Goal: Task Accomplishment & Management: Use online tool/utility

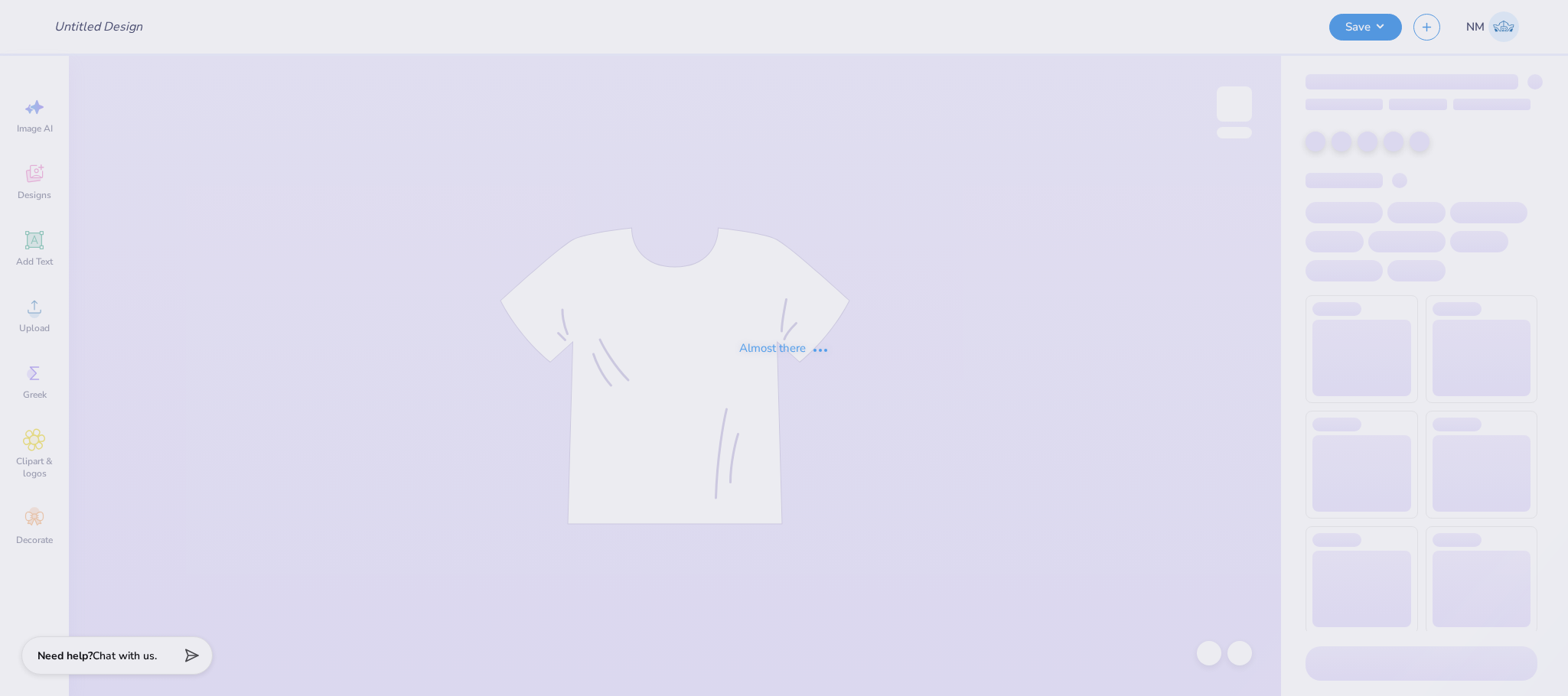
type input "Hoodies for CWILC"
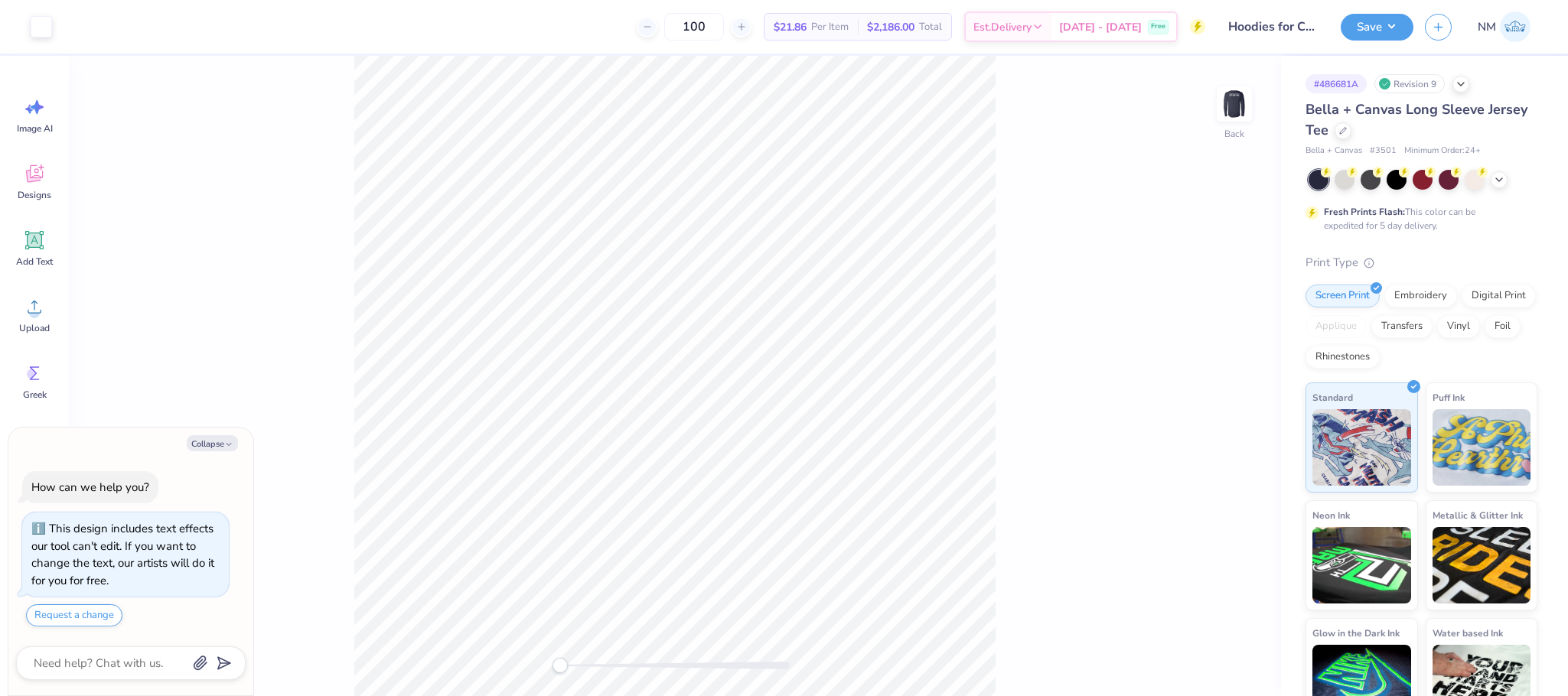
click at [1378, 136] on div "Bella + Canvas Long Sleeve Jersey Tee" at bounding box center [1421, 120] width 232 height 42
click at [1351, 134] on div at bounding box center [1343, 129] width 17 height 17
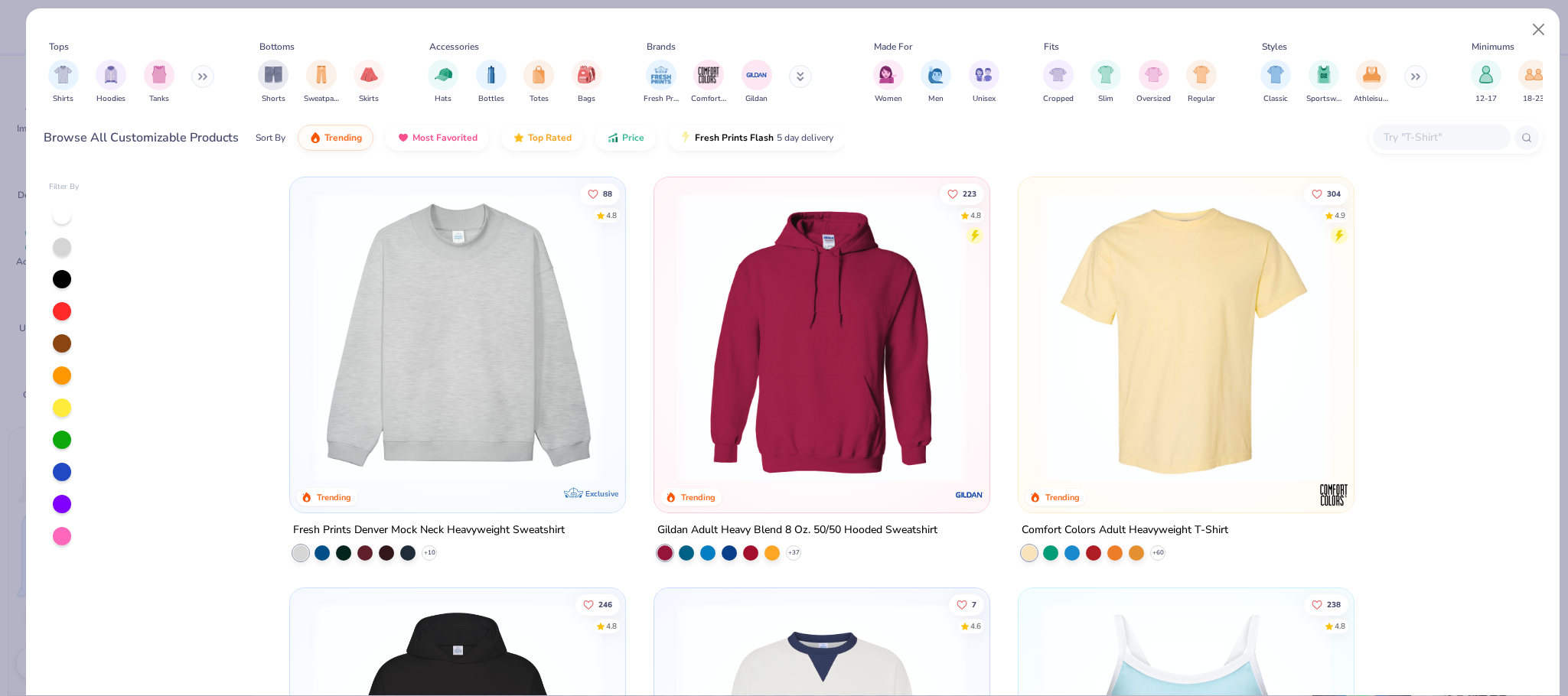
click at [207, 74] on icon at bounding box center [203, 76] width 9 height 8
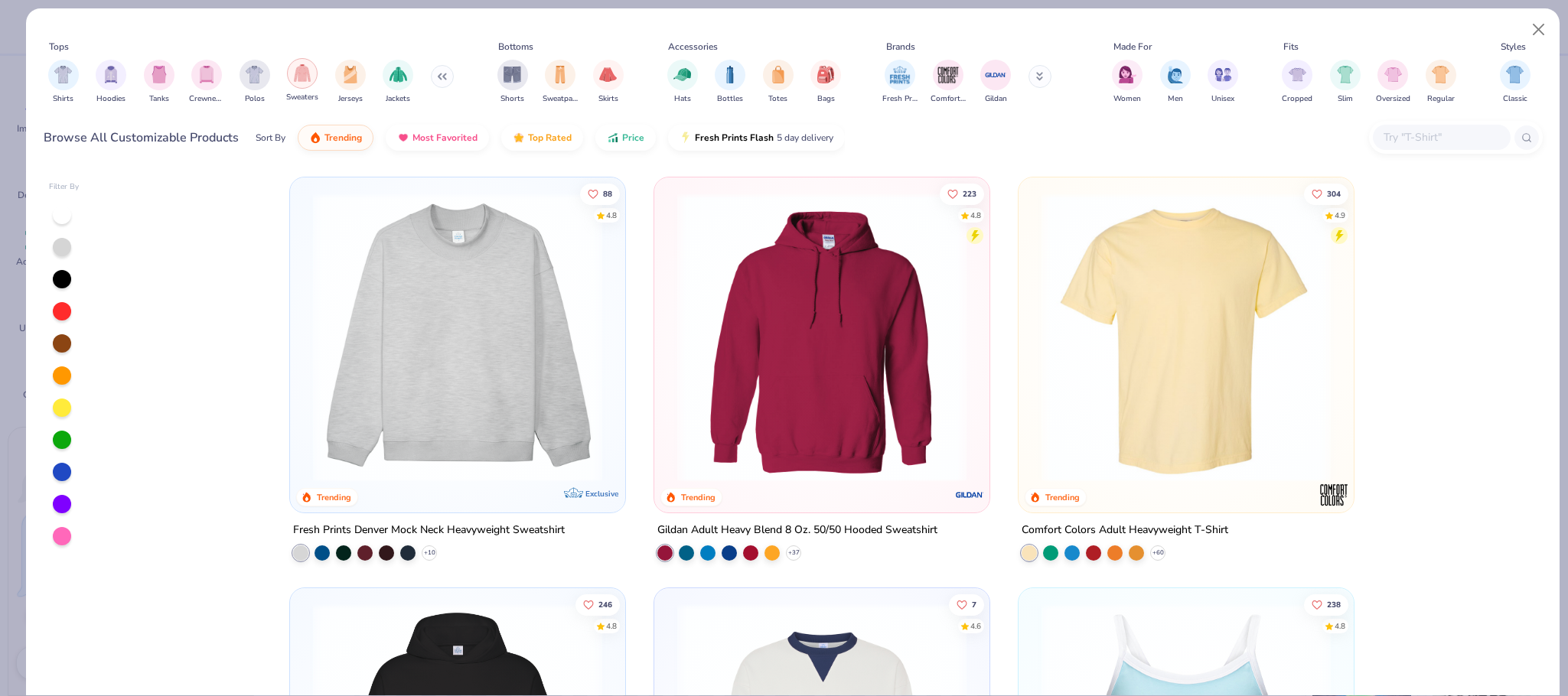
click at [299, 75] on img "filter for Sweaters" at bounding box center [302, 73] width 18 height 18
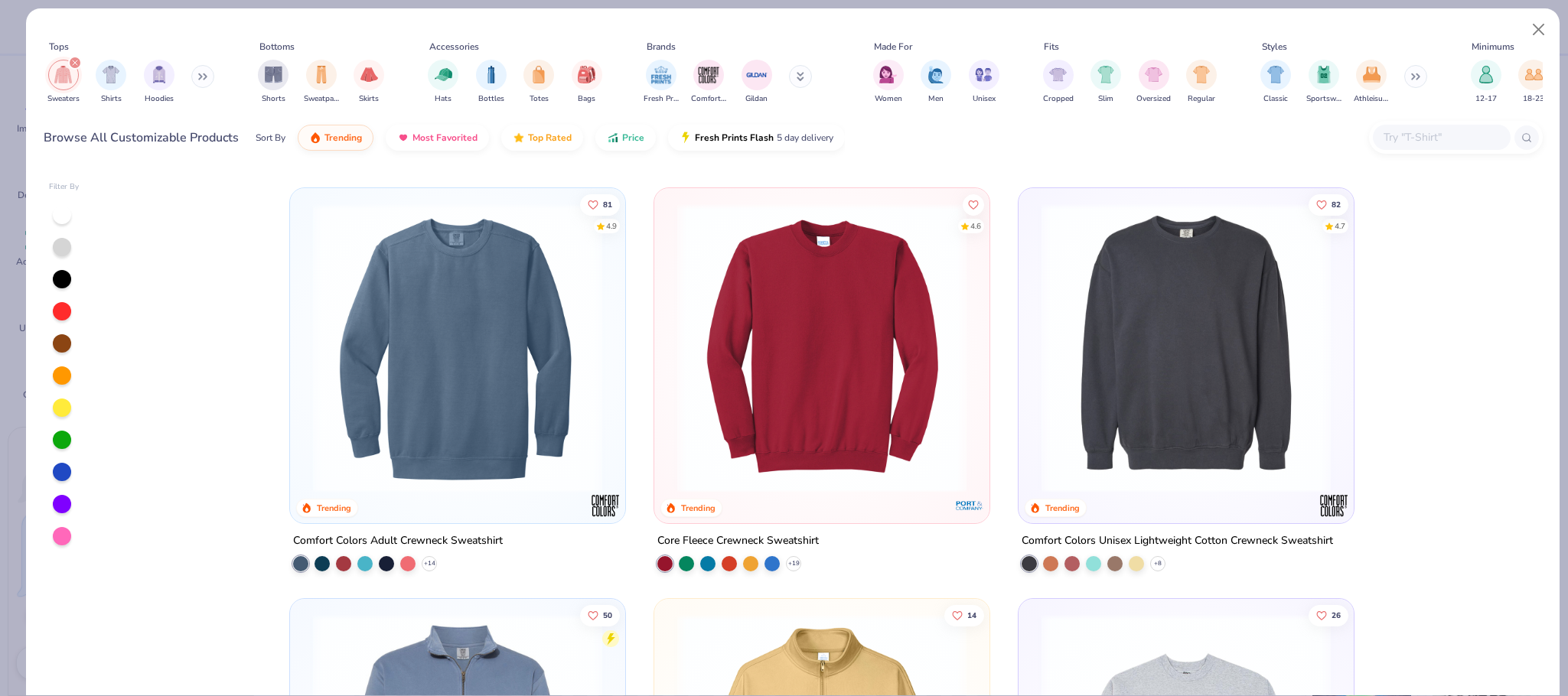
scroll to position [407, 0]
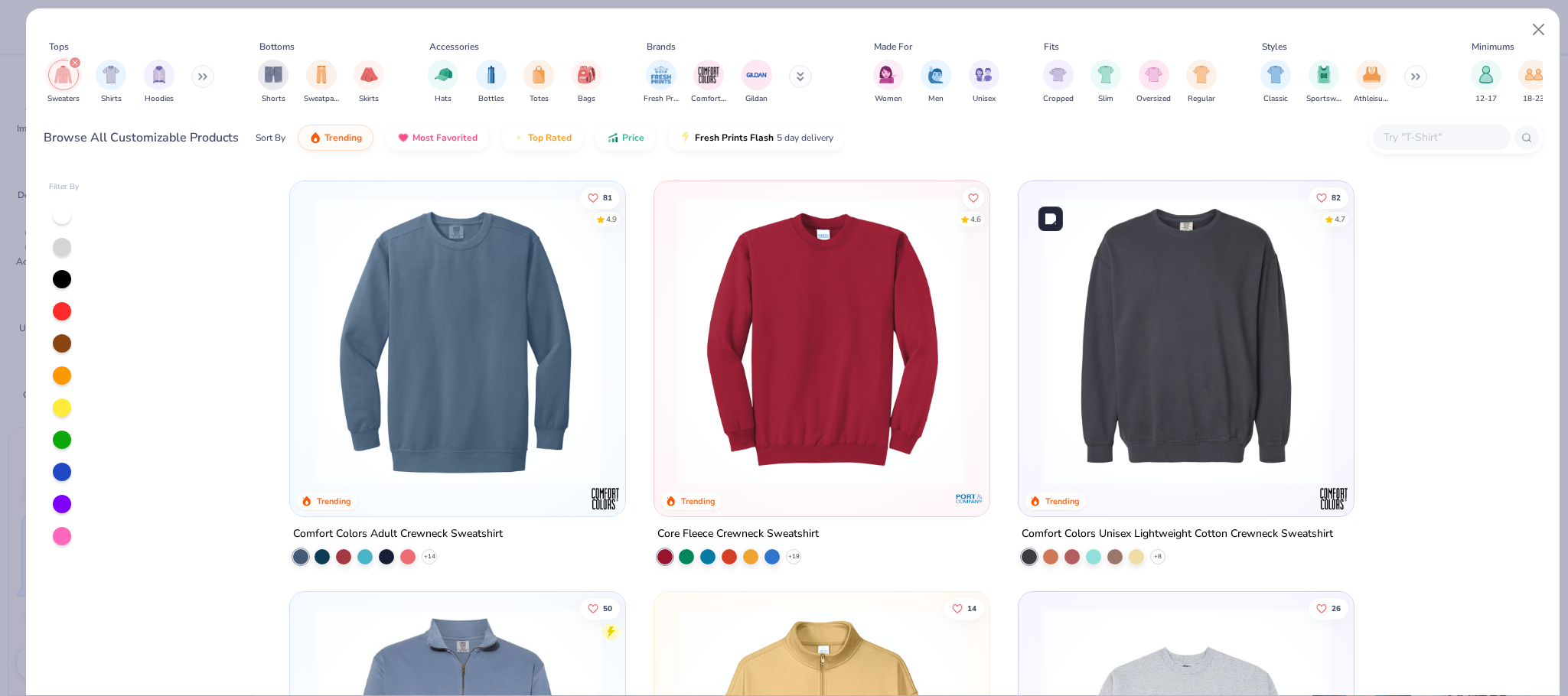
click at [1265, 298] on img at bounding box center [1186, 341] width 305 height 289
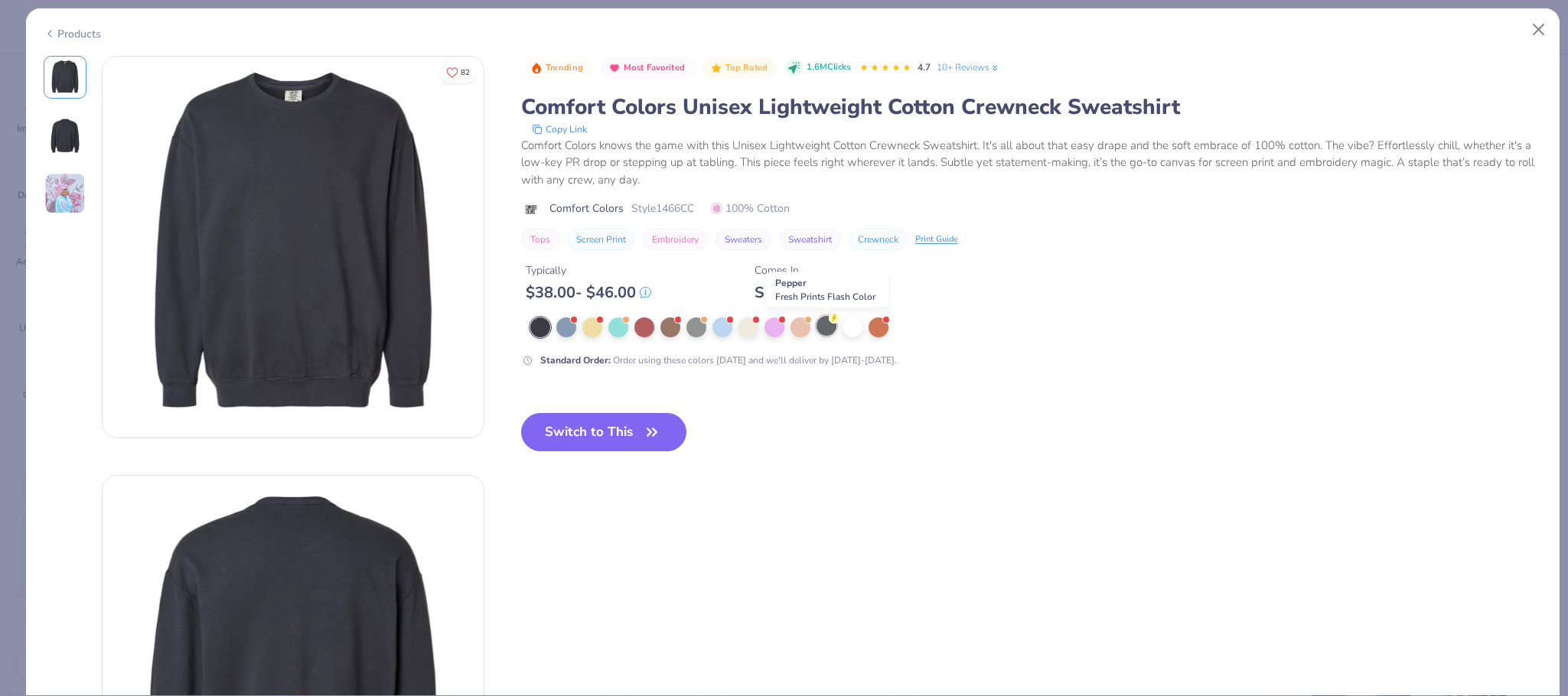
click at [824, 331] on div at bounding box center [826, 326] width 20 height 20
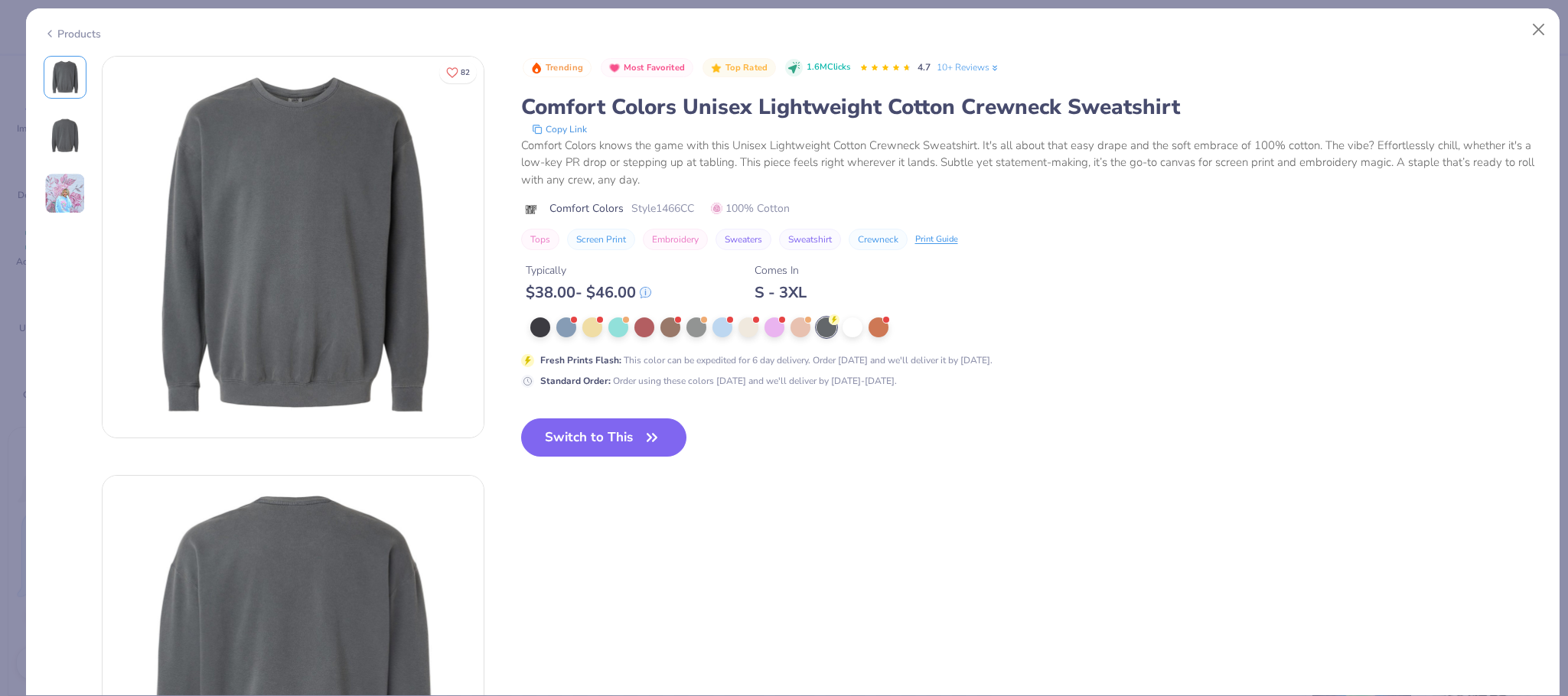
click at [81, 30] on div "Products" at bounding box center [72, 34] width 58 height 16
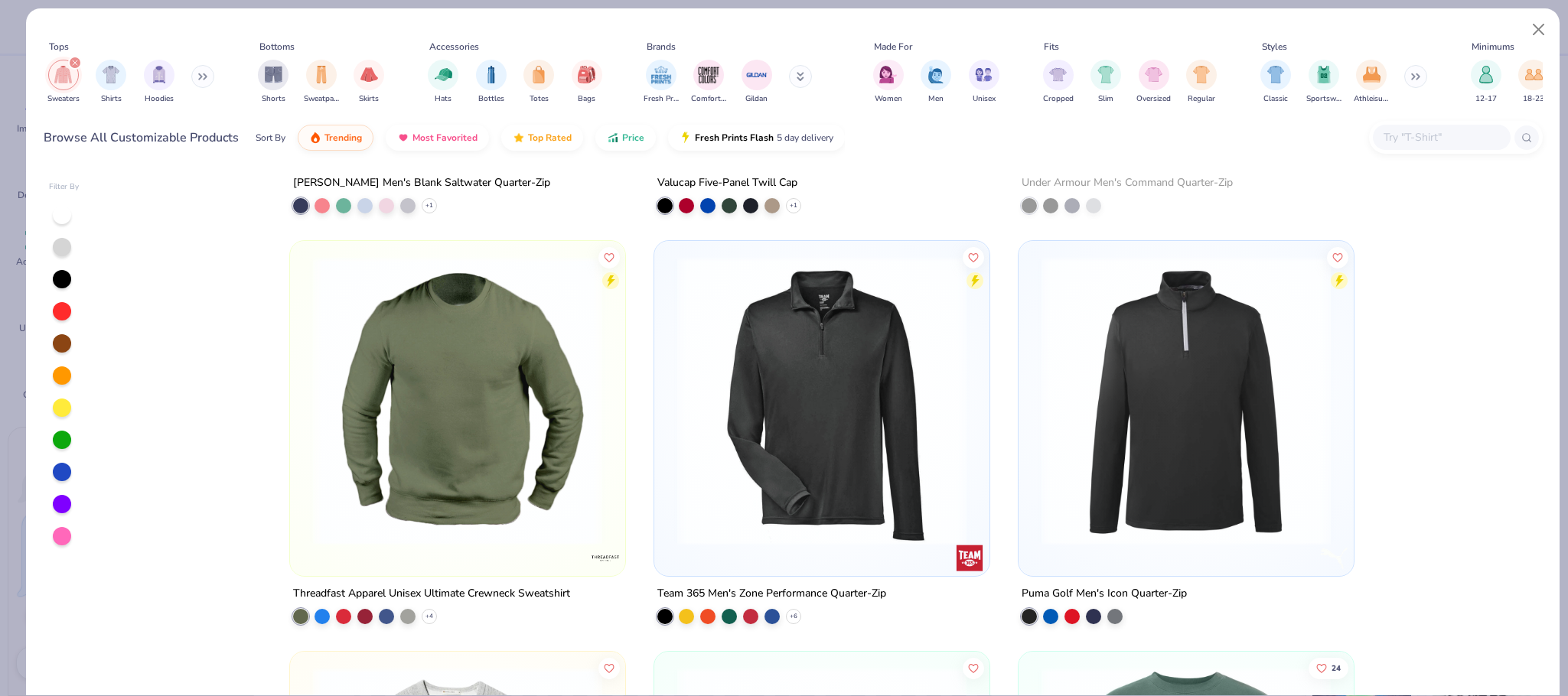
scroll to position [4094, 0]
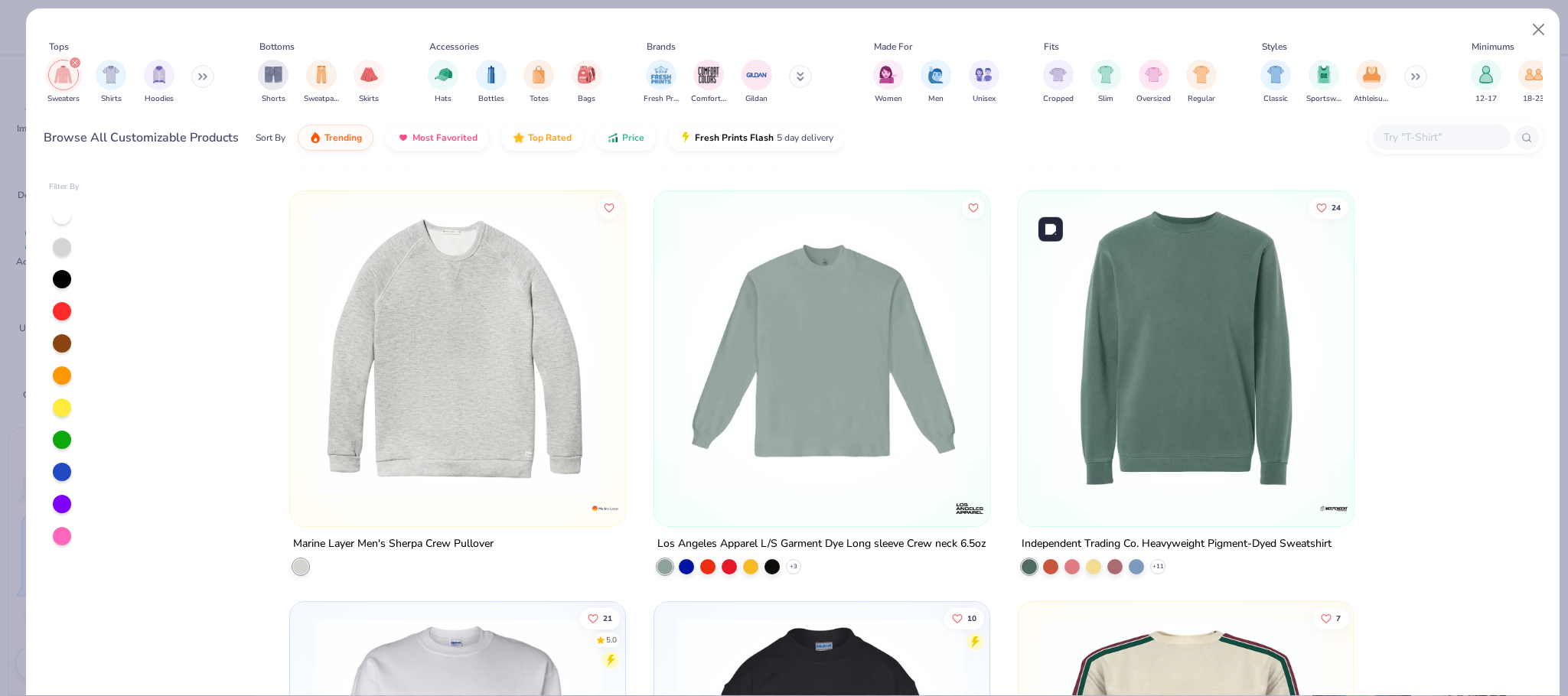
click at [1102, 415] on img at bounding box center [1186, 351] width 305 height 289
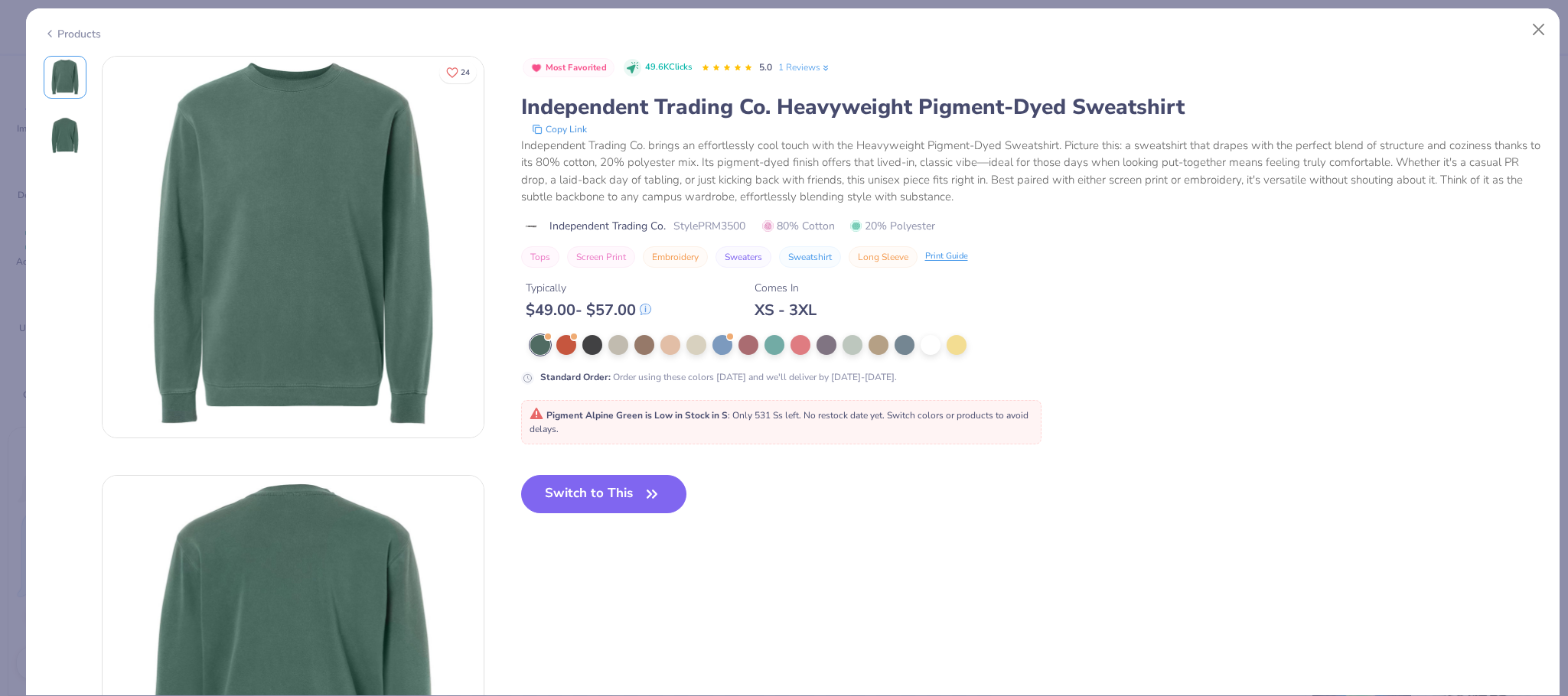
click at [71, 28] on div "Products" at bounding box center [72, 34] width 58 height 16
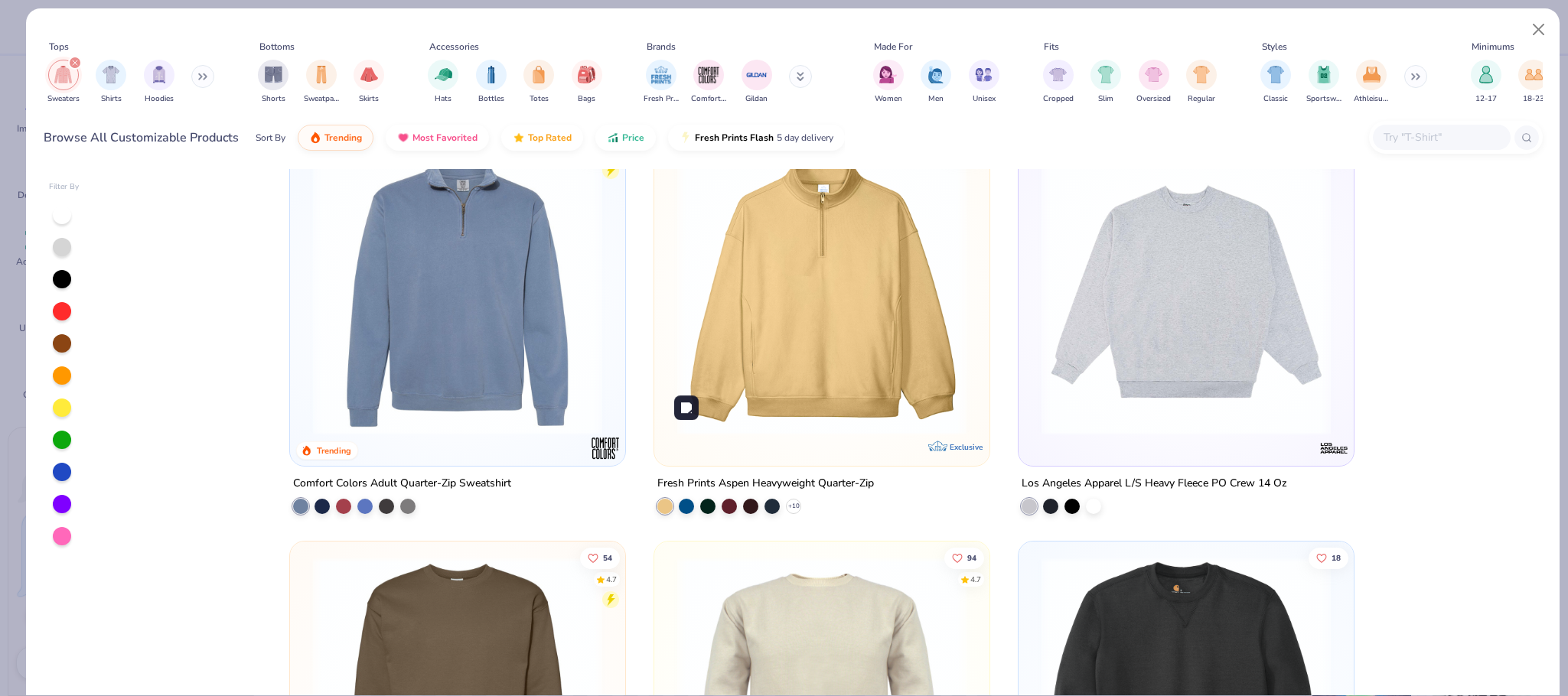
scroll to position [407, 0]
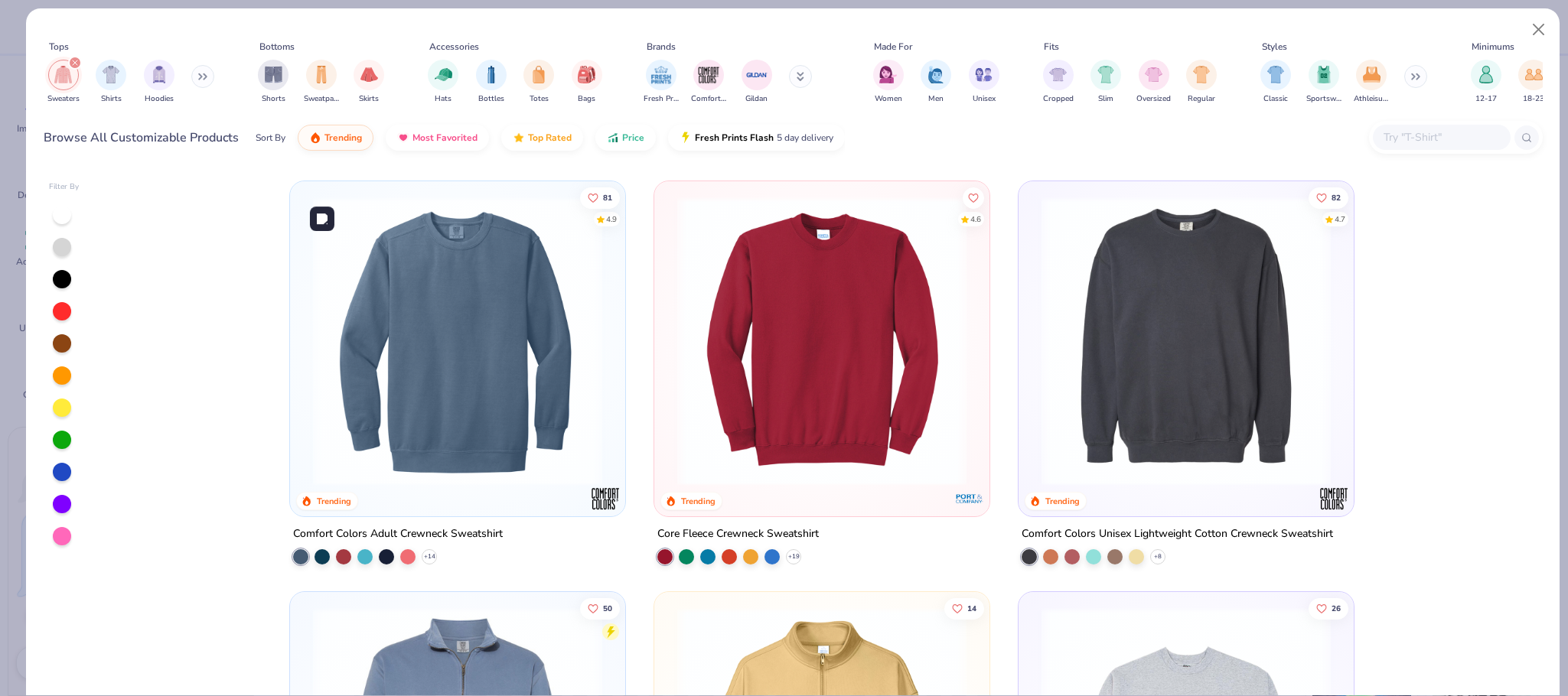
click at [531, 362] on img at bounding box center [458, 341] width 305 height 289
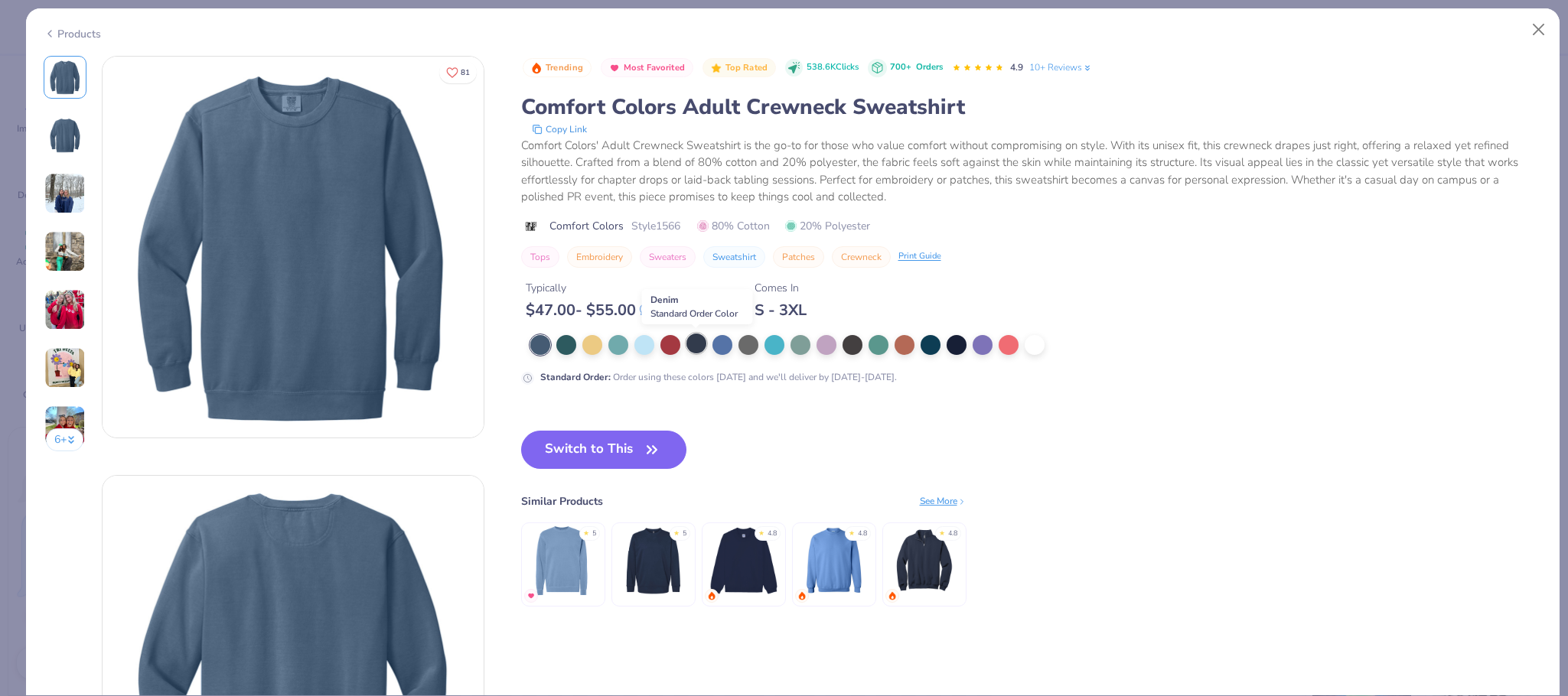
click at [693, 349] on div at bounding box center [696, 344] width 20 height 20
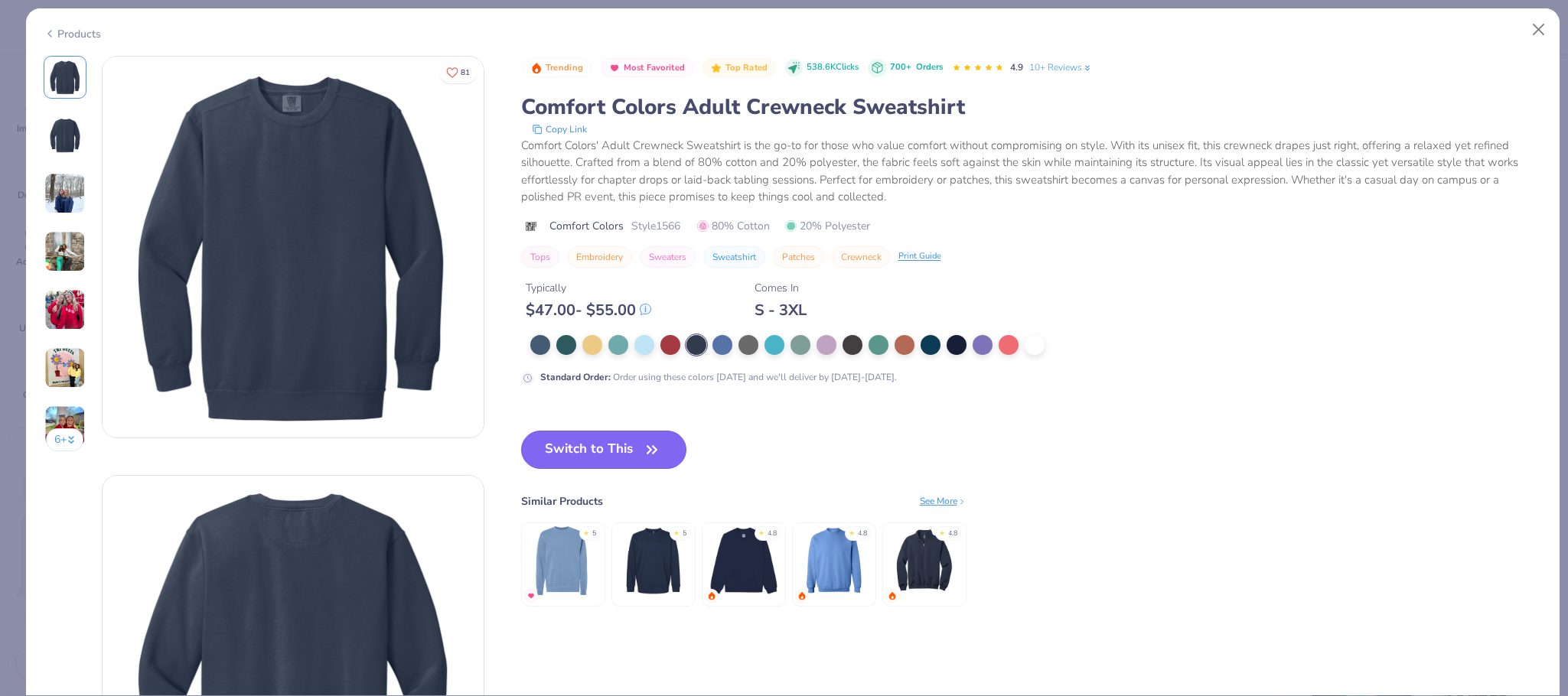
click at [602, 446] on button "Switch to This" at bounding box center [604, 450] width 166 height 38
click at [652, 453] on icon "button" at bounding box center [652, 450] width 22 height 22
click at [633, 436] on button "Switch to This" at bounding box center [604, 450] width 166 height 38
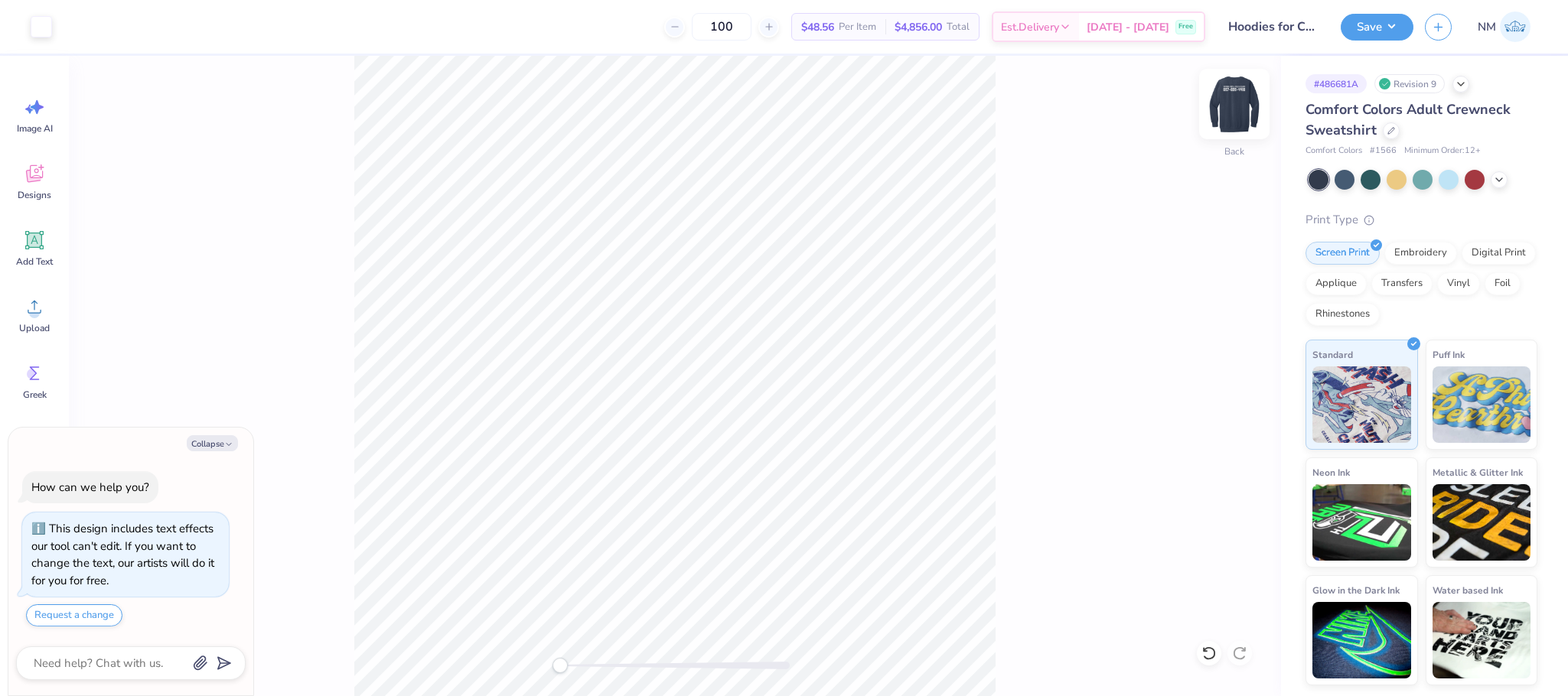
click at [1222, 108] on img at bounding box center [1234, 104] width 62 height 62
type textarea "x"
type input "1.34"
click at [1354, 15] on button "Save" at bounding box center [1376, 25] width 72 height 27
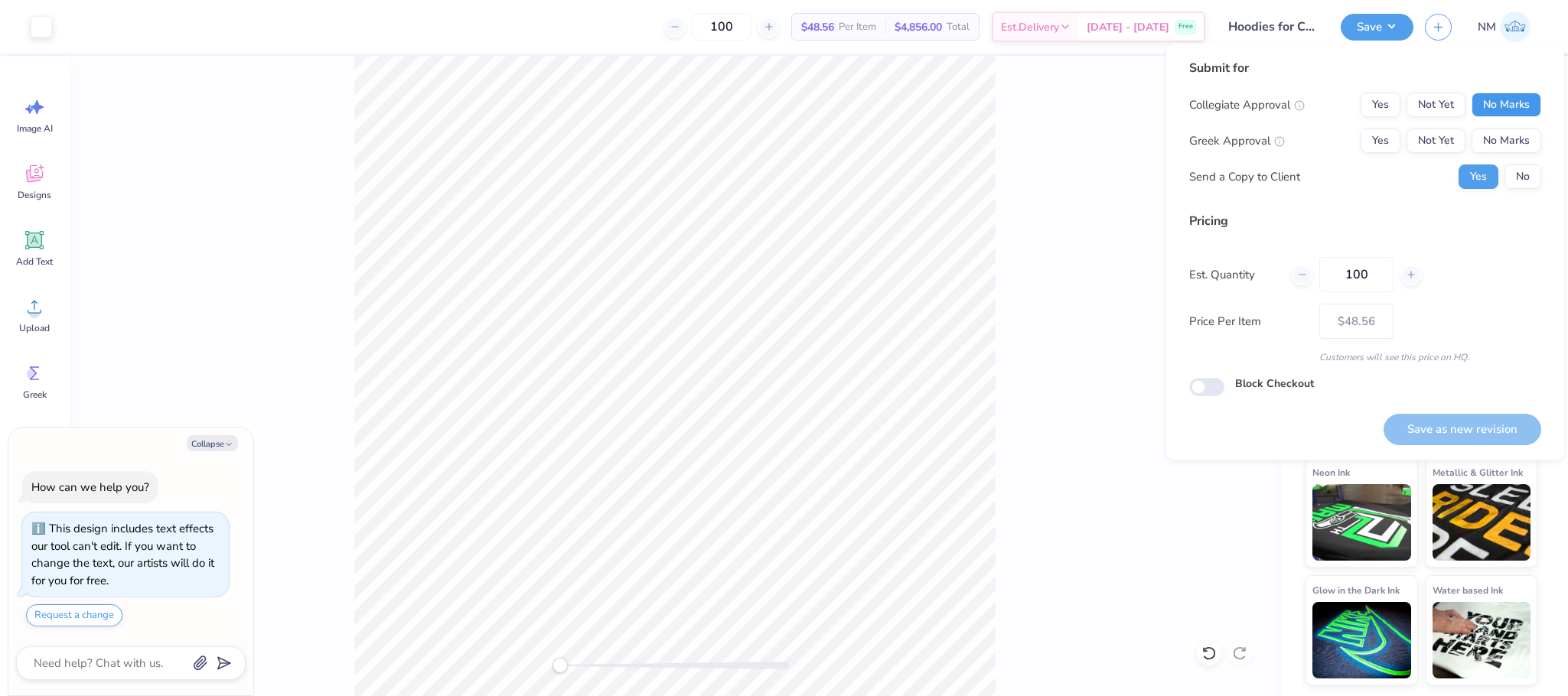
click at [1509, 99] on button "No Marks" at bounding box center [1506, 105] width 70 height 25
click at [1502, 140] on button "No Marks" at bounding box center [1506, 141] width 70 height 25
click at [1456, 421] on button "Save as new revision" at bounding box center [1462, 429] width 158 height 32
type textarea "x"
type input "– –"
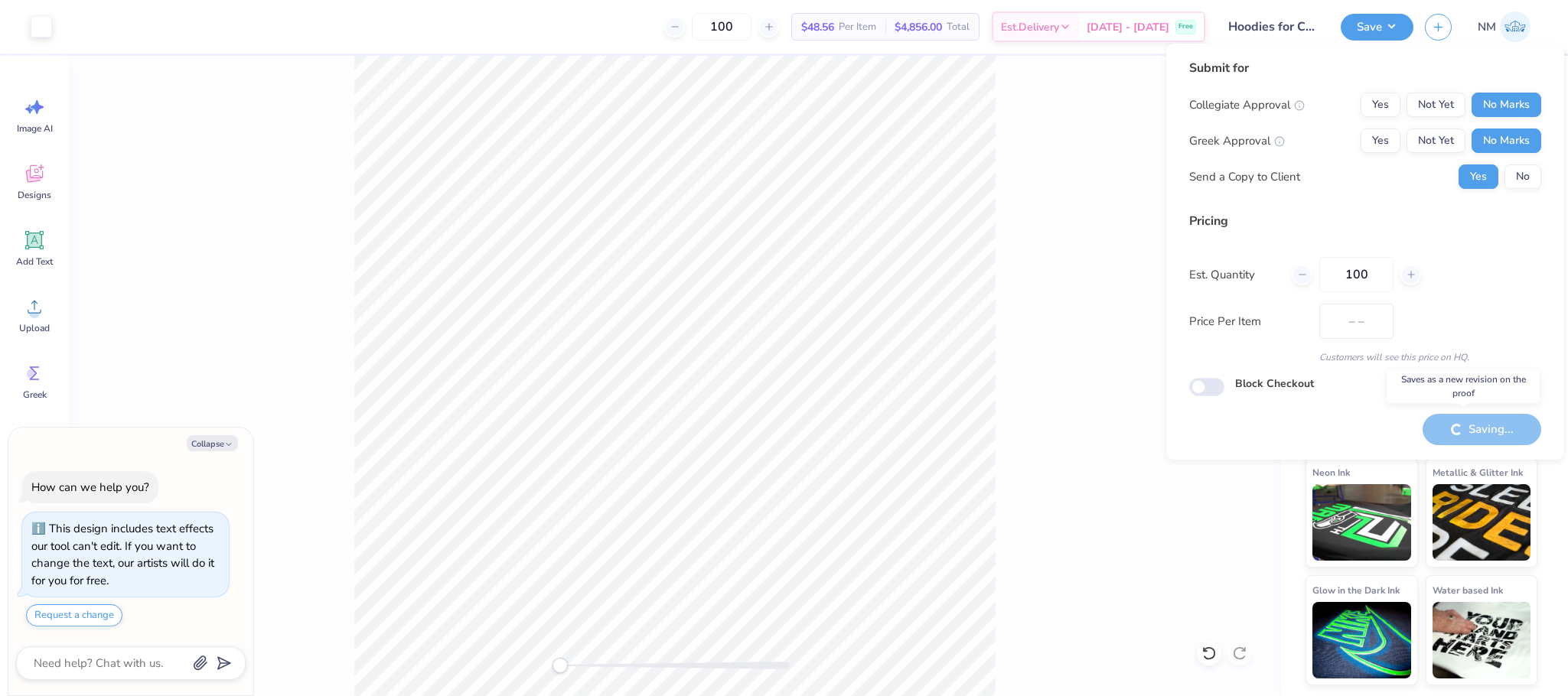
type textarea "x"
type input "$48.56"
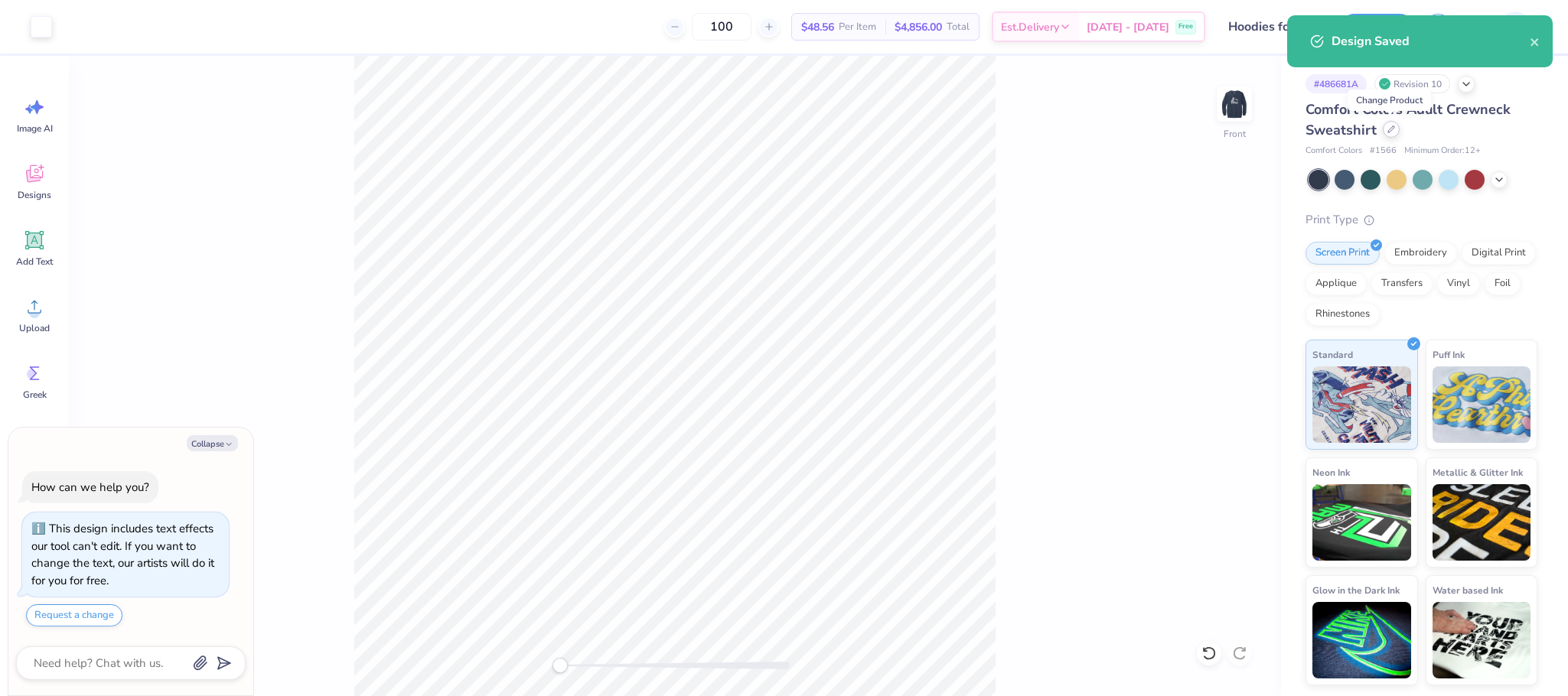
click at [1394, 124] on div at bounding box center [1391, 129] width 17 height 17
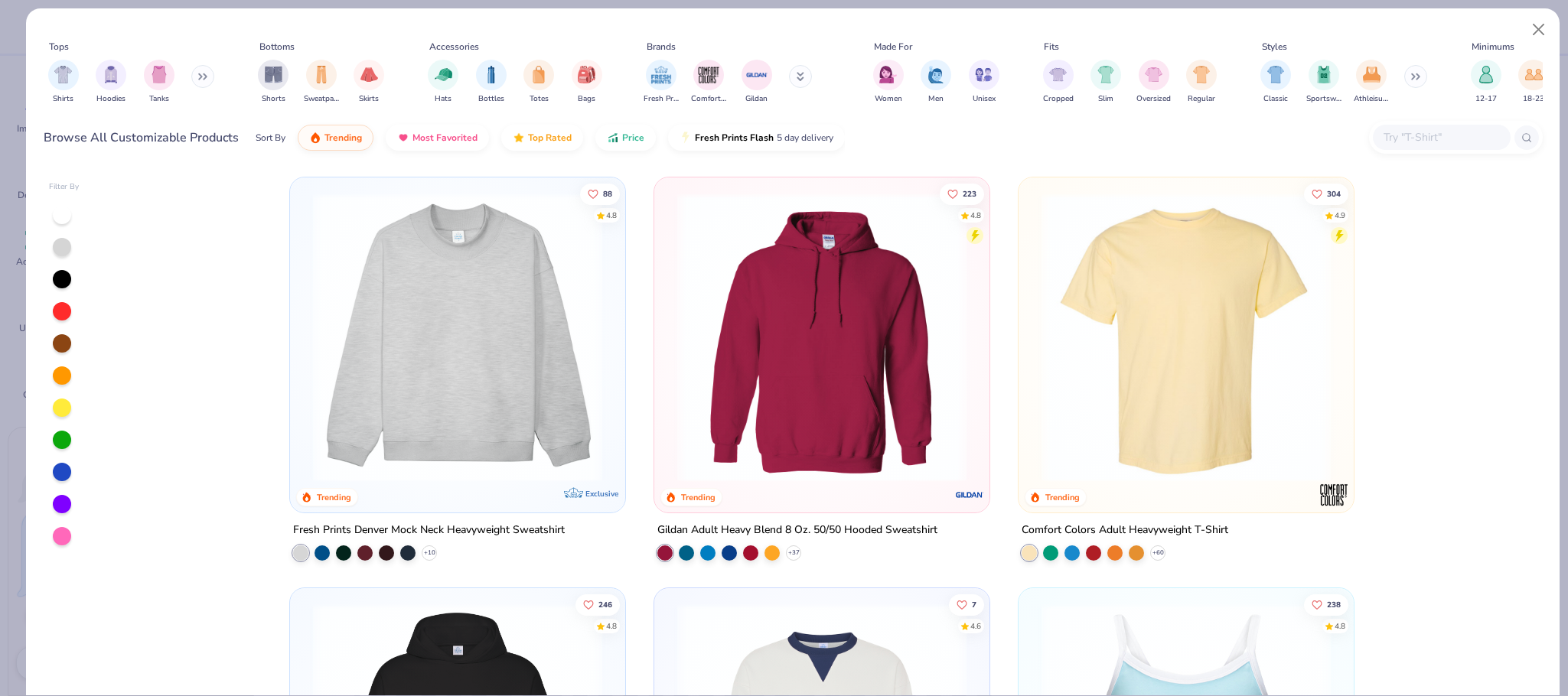
click at [199, 81] on button at bounding box center [203, 77] width 23 height 23
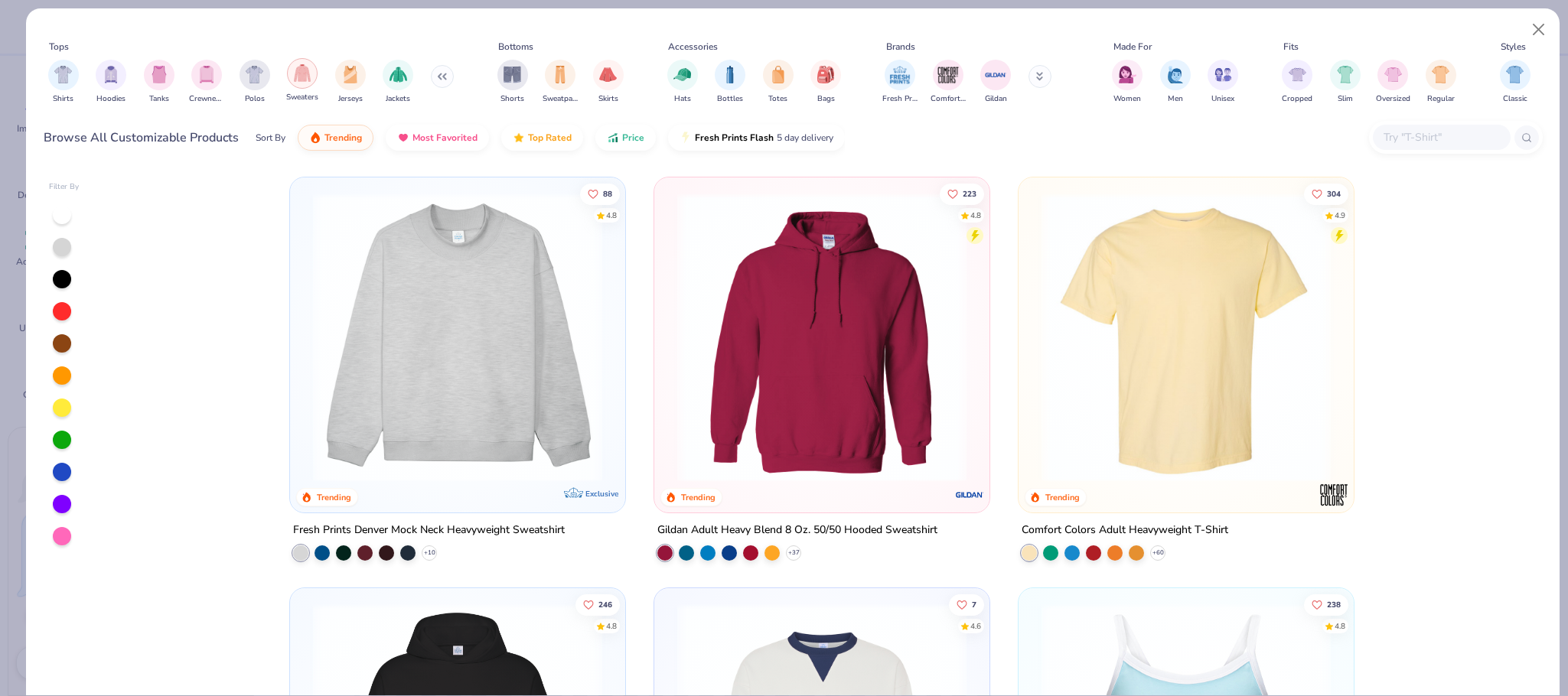
click at [295, 80] on img "filter for Sweaters" at bounding box center [302, 73] width 18 height 18
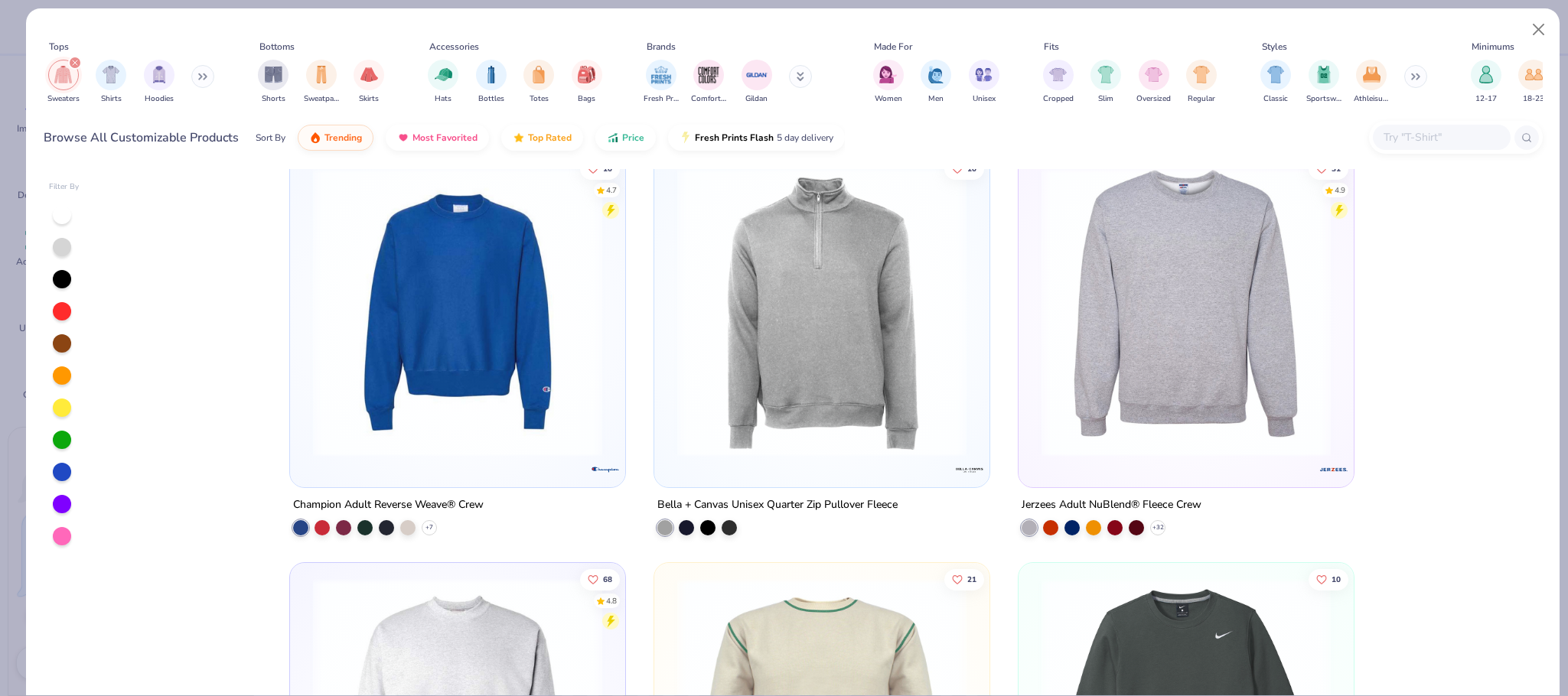
scroll to position [1444, 0]
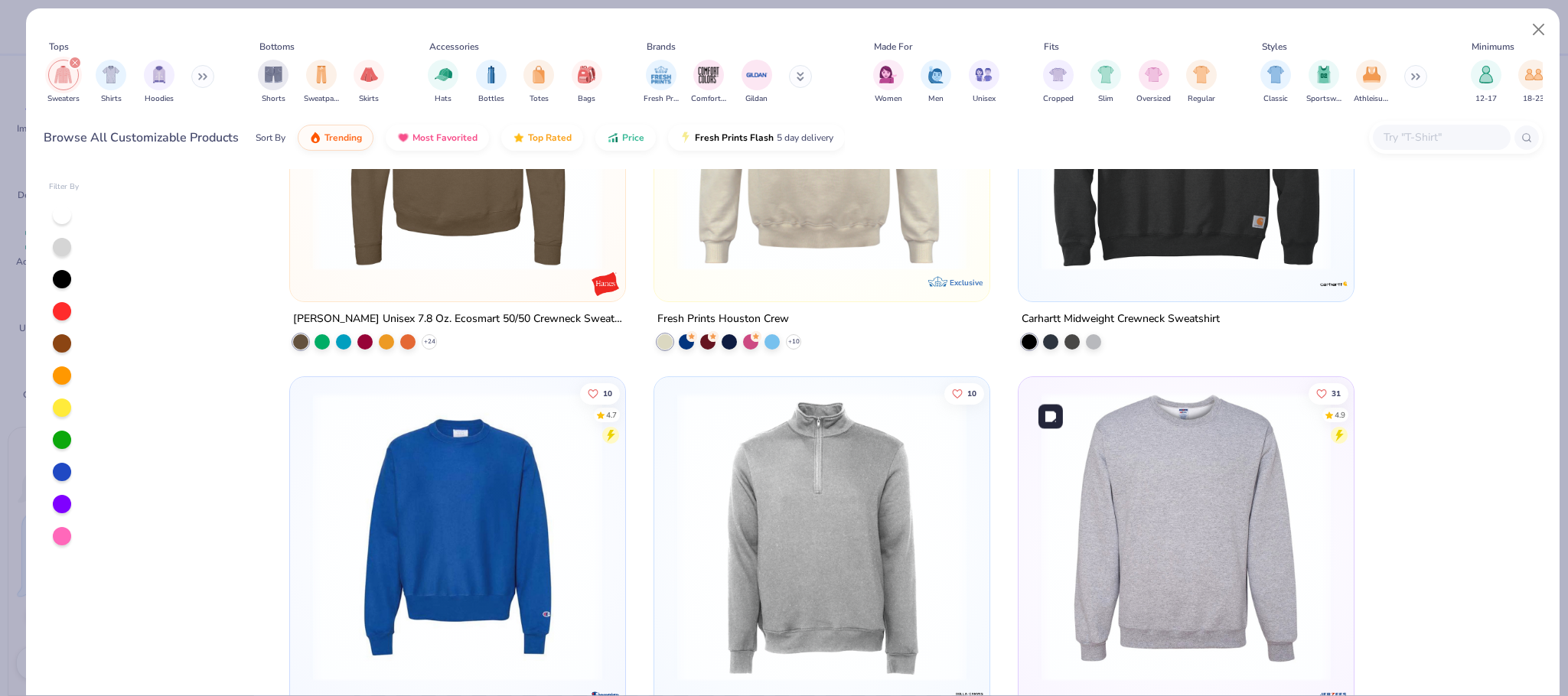
click at [1269, 496] on img at bounding box center [1186, 537] width 305 height 289
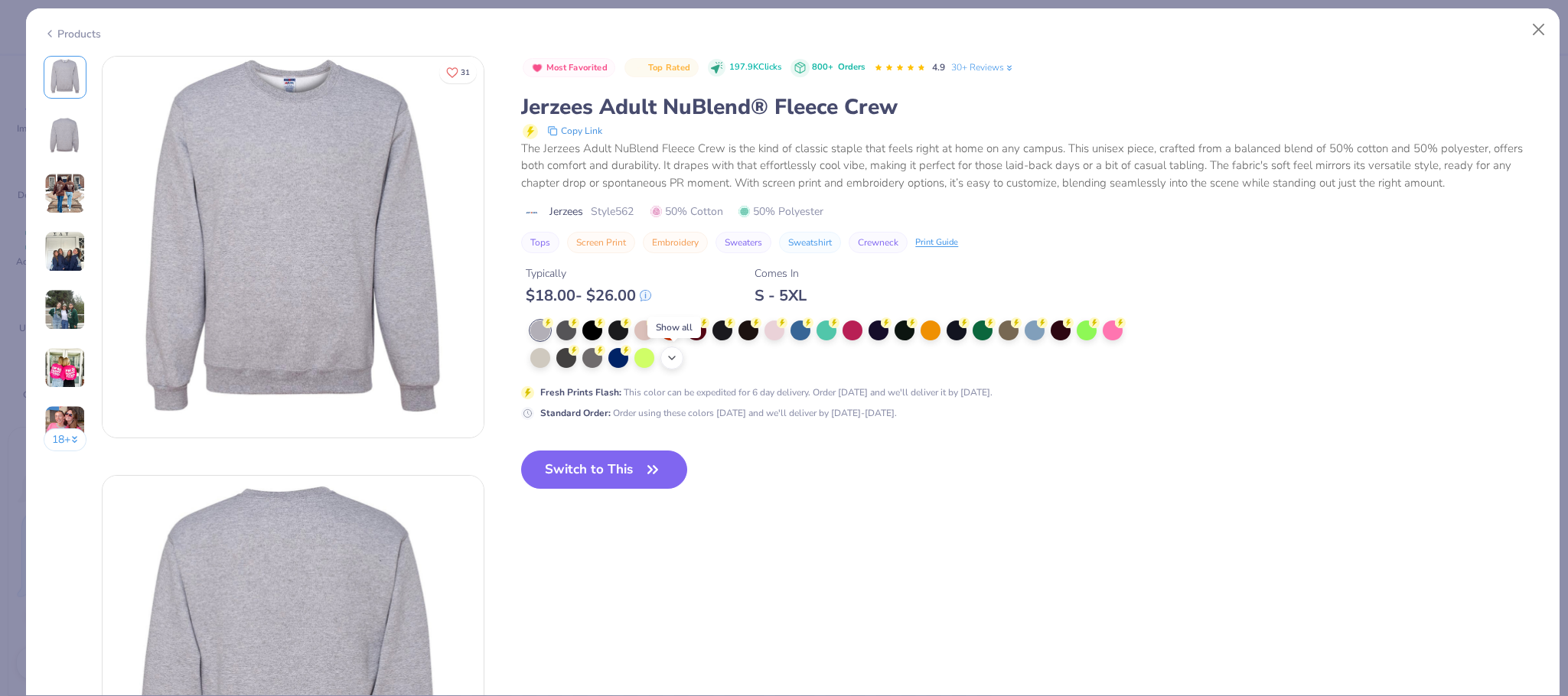
click at [672, 353] on icon at bounding box center [672, 358] width 12 height 12
click at [956, 335] on div at bounding box center [956, 329] width 20 height 20
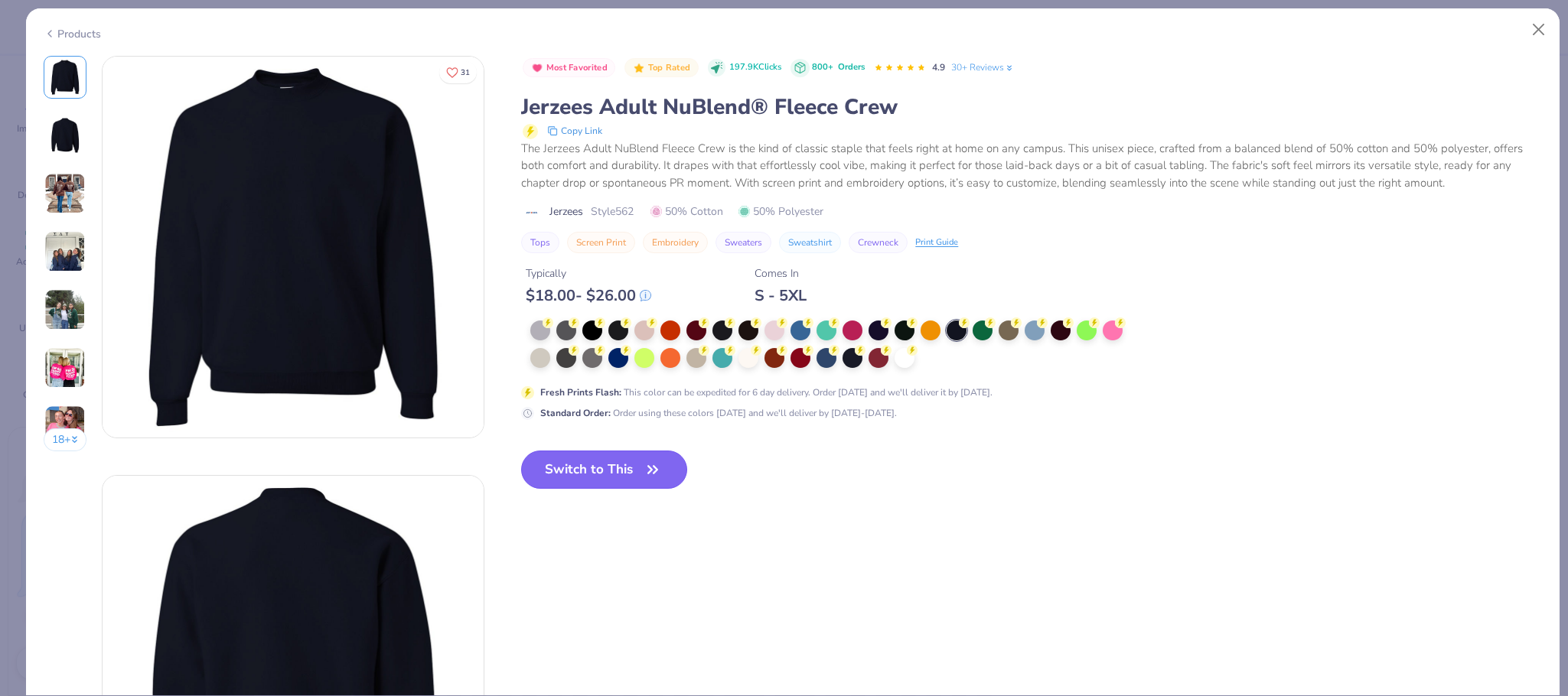
click at [605, 464] on button "Switch to This" at bounding box center [604, 470] width 166 height 38
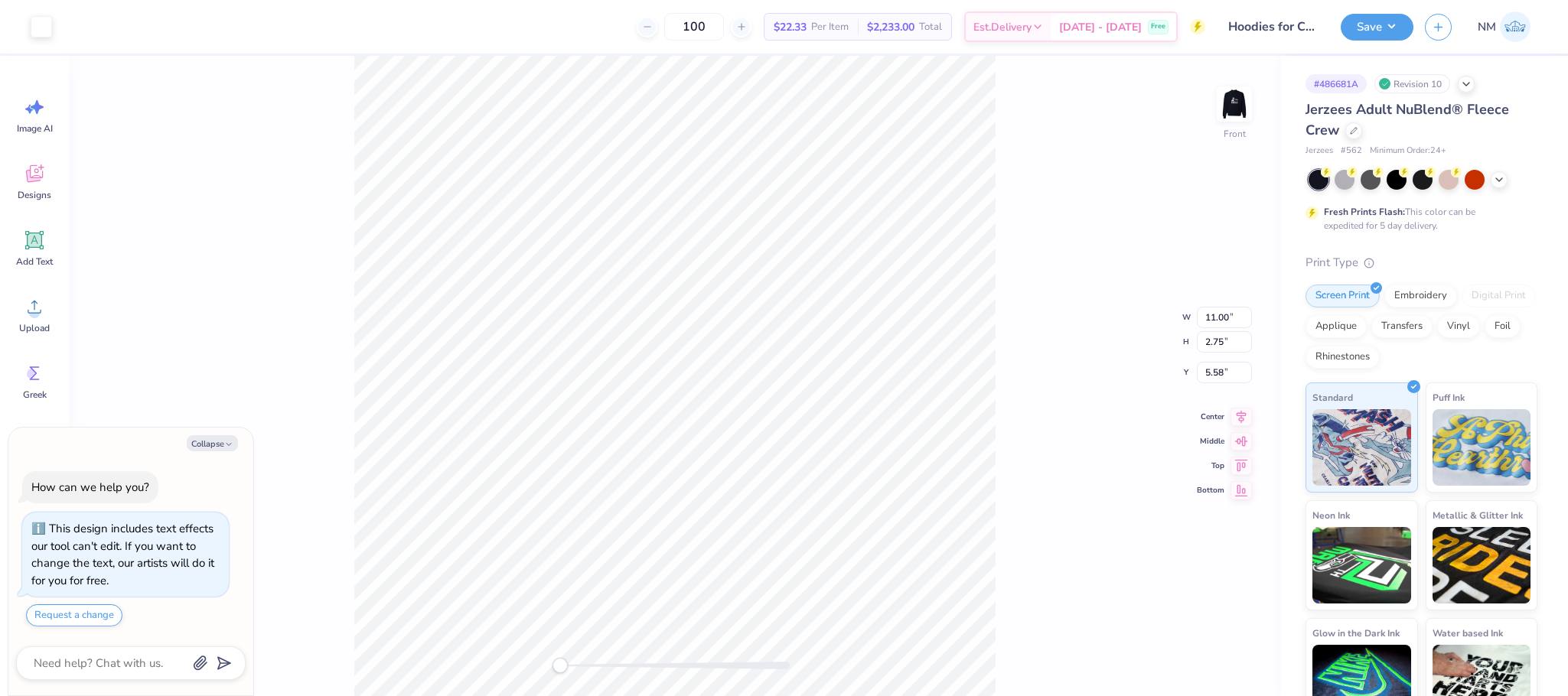
type textarea "x"
type input "5.17"
click at [1230, 105] on img at bounding box center [1234, 104] width 62 height 62
click at [1389, 18] on button "Save" at bounding box center [1376, 25] width 72 height 27
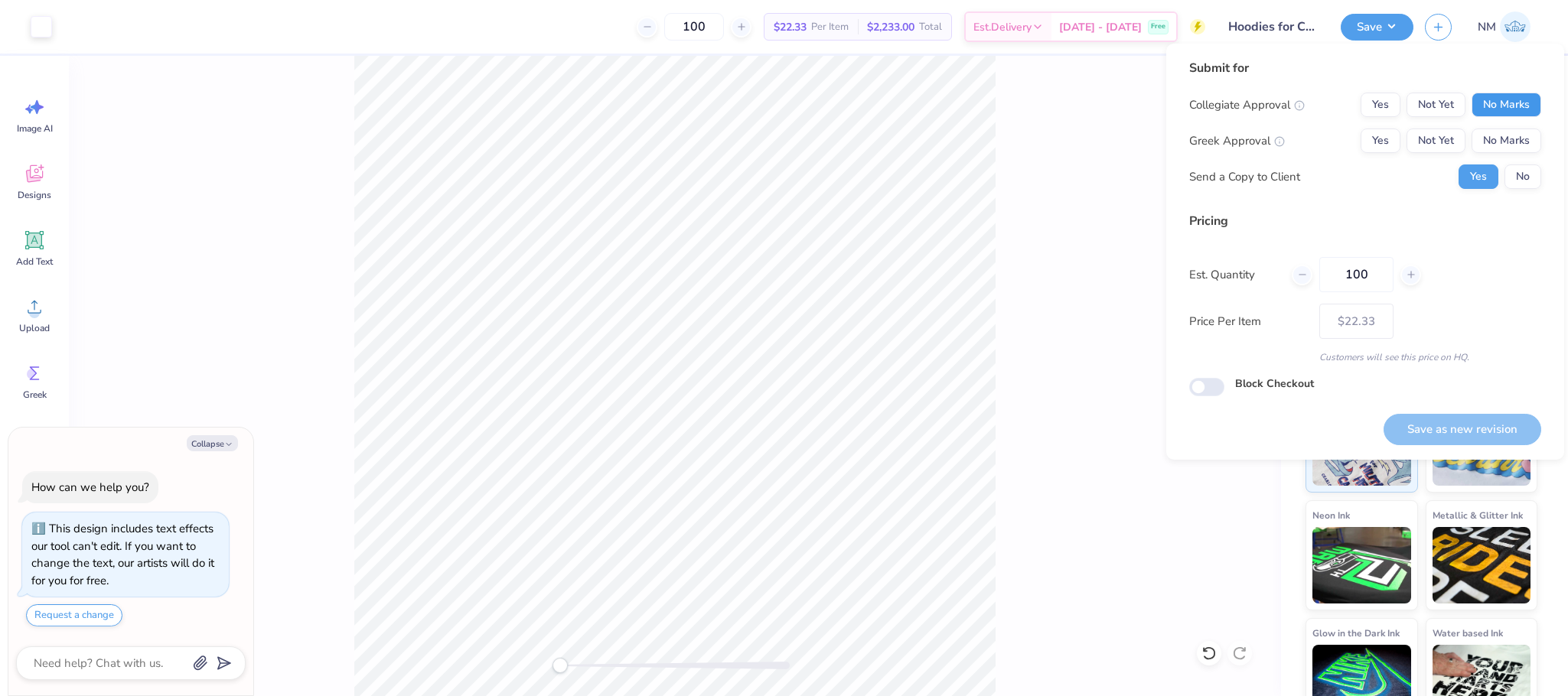
click at [1510, 103] on button "No Marks" at bounding box center [1506, 105] width 70 height 25
click at [1501, 136] on button "No Marks" at bounding box center [1506, 141] width 70 height 25
click at [1433, 429] on button "Save as new revision" at bounding box center [1462, 429] width 158 height 32
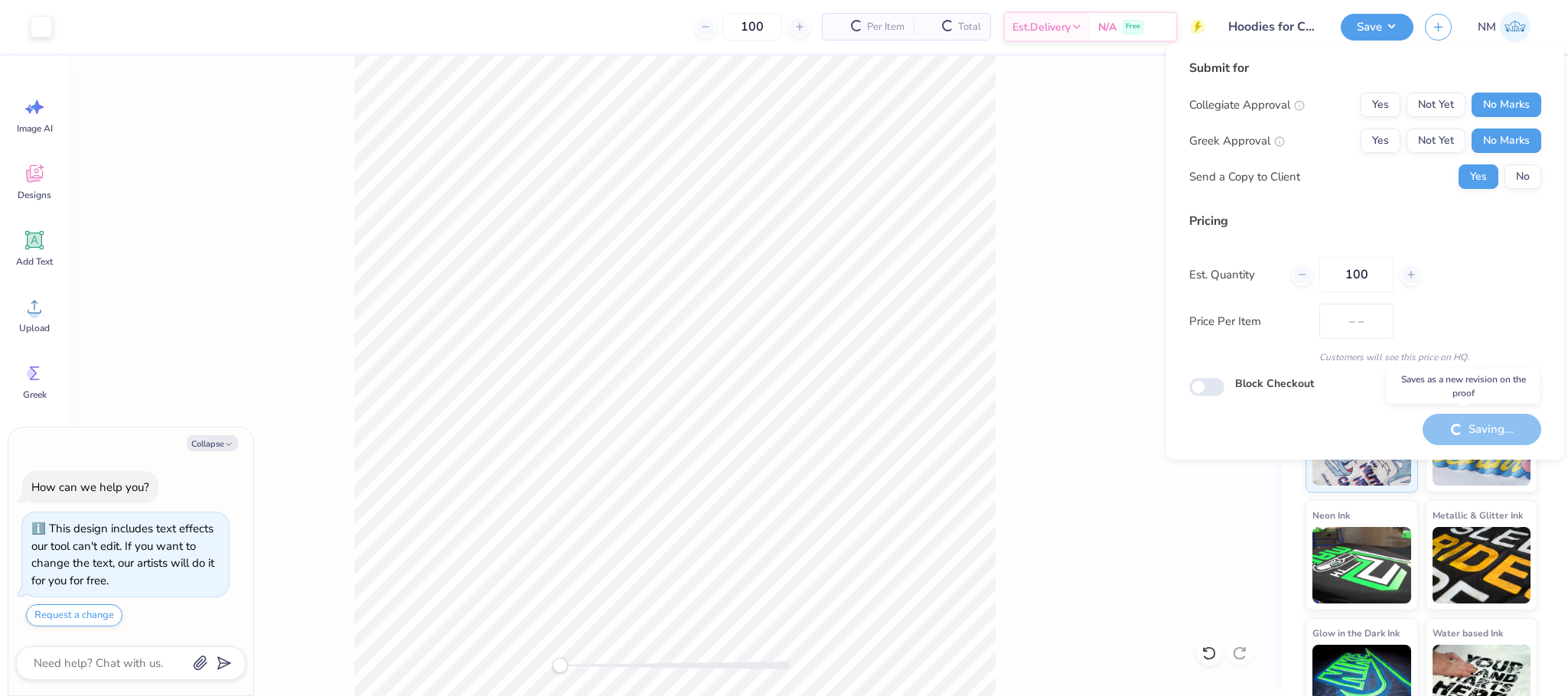
type textarea "x"
type input "– –"
type textarea "x"
type input "$22.33"
type textarea "x"
